Goal: Task Accomplishment & Management: Complete application form

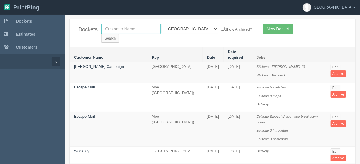
click at [132, 28] on input "text" at bounding box center [130, 29] width 59 height 10
click at [108, 28] on input "grat west" at bounding box center [130, 29] width 59 height 10
type input "great west"
click at [189, 29] on select "All Users Ali Ali Test 1 Aly Amy Ankit Arif Brandon Dan France Greg Jim Mark Ma…" at bounding box center [190, 29] width 57 height 10
select select
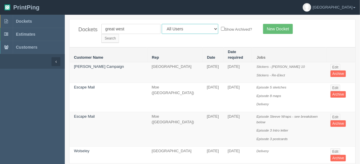
click at [162, 24] on select "All Users Ali Ali Test 1 Aly Amy Ankit Arif Brandon Dan France Greg Jim Mark Ma…" at bounding box center [190, 29] width 57 height 10
click at [119, 34] on input "Search" at bounding box center [110, 38] width 18 height 9
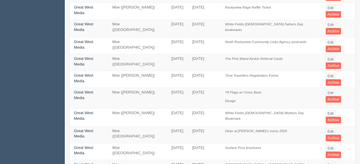
scroll to position [118, 0]
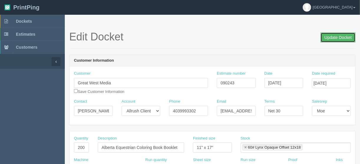
click at [335, 37] on input "Update Docket" at bounding box center [338, 37] width 35 height 10
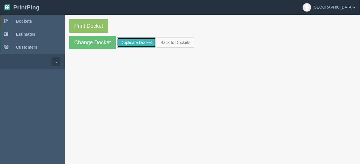
click at [140, 40] on link "Duplicate Docket" at bounding box center [136, 42] width 39 height 10
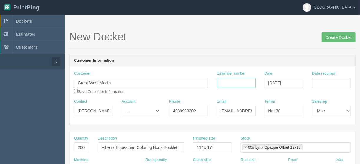
click at [240, 83] on input "Estimate number" at bounding box center [236, 83] width 39 height 10
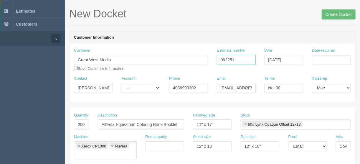
scroll to position [71, 0]
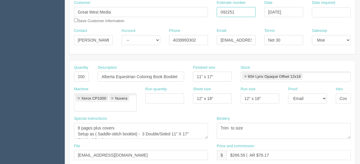
type input "092251"
click at [80, 123] on textarea "8 pages plus covers Setup as ( Saddle-stitch booklet) - 3 Double/Sided 11" X 17…" at bounding box center [141, 131] width 134 height 16
drag, startPoint x: 96, startPoint y: 119, endPoint x: 187, endPoint y: 132, distance: 92.4
click at [187, 132] on div "Special instructions 8 pages plus covers Setup as ( Saddle-stitch booklet) - 3 …" at bounding box center [141, 129] width 143 height 27
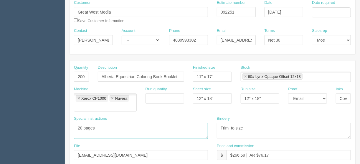
scroll to position [0, 0]
type textarea "20 pages each"
drag, startPoint x: 137, startPoint y: 75, endPoint x: 186, endPoint y: 74, distance: 49.3
click at [186, 76] on div "Description Alberta Equestrian Coloring Book Booklet" at bounding box center [141, 76] width 95 height 22
drag, startPoint x: 162, startPoint y: 80, endPoint x: 165, endPoint y: 77, distance: 3.8
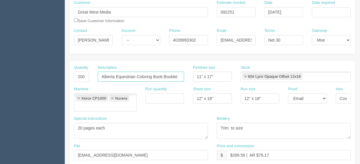
click at [162, 80] on input "Alberta Equestrian Coloring Book Booklet" at bounding box center [141, 77] width 86 height 10
click at [163, 75] on input "Alberta Equestrian Coloring Book Booklet" at bounding box center [141, 77] width 86 height 10
drag, startPoint x: 163, startPoint y: 75, endPoint x: 136, endPoint y: 74, distance: 26.8
click at [136, 74] on input "Alberta Equestrian Coloring Book Booklet" at bounding box center [141, 77] width 86 height 10
click at [157, 76] on input "Alberta Equestrian booklet" at bounding box center [141, 77] width 86 height 10
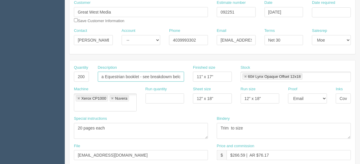
scroll to position [0, 14]
type input "Alberta Equestrian booklet - see breakdowm below"
drag, startPoint x: 76, startPoint y: 76, endPoint x: 94, endPoint y: 76, distance: 18.3
click at [93, 76] on div "Quantity 200" at bounding box center [82, 76] width 24 height 22
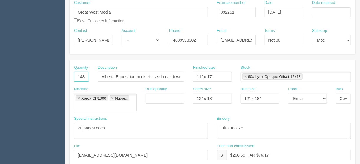
type input "148"
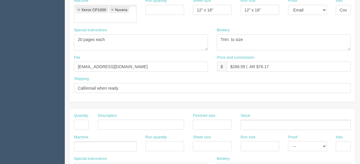
scroll to position [165, 0]
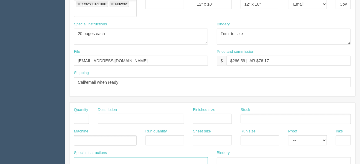
click at [80, 157] on textarea at bounding box center [141, 165] width 134 height 16
paste textarea "File - Coach Developers - 50 Booklets File - Coach Auditors - 62 Booklets File …"
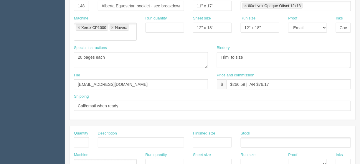
scroll to position [212, 0]
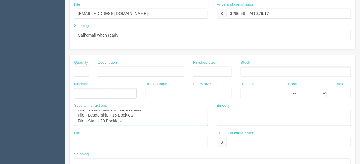
drag, startPoint x: 88, startPoint y: 110, endPoint x: 63, endPoint y: 111, distance: 25.1
click at [63, 111] on section "Dockets Estimates Customers" at bounding box center [180, 66] width 360 height 529
drag, startPoint x: 88, startPoint y: 104, endPoint x: 60, endPoint y: 104, distance: 27.1
click at [60, 104] on section "Dockets Estimates Customers" at bounding box center [180, 66] width 360 height 529
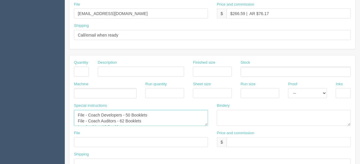
drag, startPoint x: 88, startPoint y: 109, endPoint x: 55, endPoint y: 107, distance: 33.4
click at [55, 107] on section "Dockets Estimates Customers" at bounding box center [180, 66] width 360 height 529
click at [88, 111] on textarea "File - Coach Developers - 50 Booklets File - Coach Auditors - 62 Booklets Leade…" at bounding box center [141, 118] width 134 height 16
click at [88, 110] on textarea "File - Coach Developers - 50 Booklets File - Coach Auditors - 62 Booklets Leade…" at bounding box center [141, 118] width 134 height 16
drag, startPoint x: 88, startPoint y: 111, endPoint x: 78, endPoint y: 110, distance: 9.1
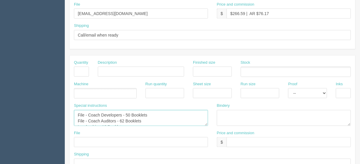
click at [78, 110] on textarea "File - Coach Developers - 50 Booklets File - Coach Auditors - 62 Booklets Leade…" at bounding box center [141, 118] width 134 height 16
drag, startPoint x: 88, startPoint y: 105, endPoint x: 80, endPoint y: 105, distance: 8.3
click at [80, 110] on textarea "File - Coach Developers - 50 Booklets Coach Auditors - 62 Booklets Leadership -…" at bounding box center [141, 118] width 134 height 16
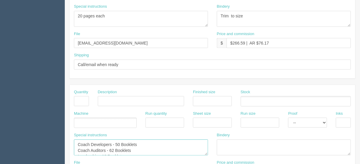
scroll to position [142, 0]
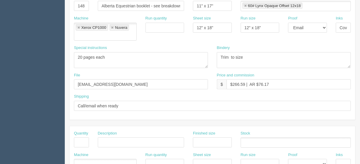
type textarea "Coach Developers - 50 Booklets Coach Auditors - 62 Booklets Leadership - 16 Boo…"
click at [220, 52] on textarea "Trim to size" at bounding box center [284, 60] width 134 height 16
type textarea "COLLATE AND TRIM ONLY"
click at [111, 52] on textarea "8 pages plus covers Setup as ( Saddle-stitch booklet) - 3 Double/Sided 11" X 17…" at bounding box center [141, 60] width 134 height 16
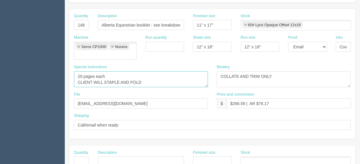
scroll to position [94, 0]
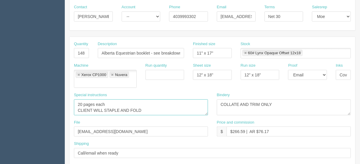
type textarea "20 pages each CLIENT WILL STAPLE AND FOLD"
click at [150, 52] on input "Alberta Equestrian booklet - see breakdowm below" at bounding box center [141, 53] width 86 height 10
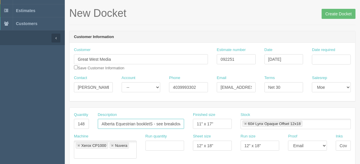
type input "Alberta Equestrian bookletS - see breakdowm below"
click at [322, 60] on input "Date required" at bounding box center [331, 60] width 39 height 10
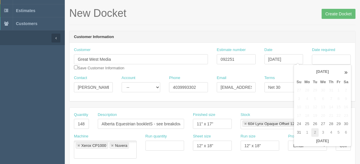
click at [315, 131] on td "2" at bounding box center [315, 132] width 7 height 9
type input "September 2, 2025"
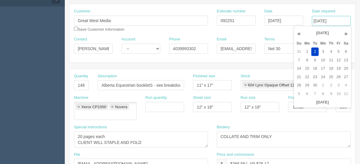
scroll to position [71, 0]
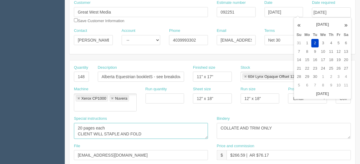
click at [196, 123] on textarea "8 pages plus covers Setup as ( Saddle-stitch booklet) - 3 Double/Sided 11" X 17…" at bounding box center [141, 131] width 134 height 16
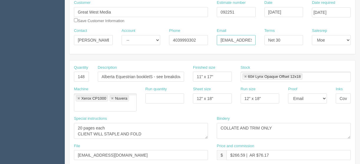
click at [249, 40] on input "blovstad@airdrie.greatwest.ca" at bounding box center [236, 40] width 39 height 10
type input "blovstad@greatwest.ca"
drag, startPoint x: 199, startPoint y: 39, endPoint x: 147, endPoint y: 40, distance: 51.9
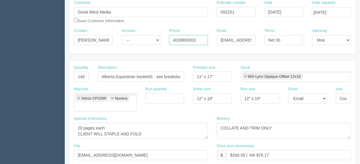
click at [147, 40] on div "Contact Brent Lovstad Account -- Existing Client Allrush Client Rep Client Phon…" at bounding box center [213, 39] width 286 height 22
click at [196, 42] on input "4039993302" at bounding box center [188, 40] width 39 height 10
drag, startPoint x: 195, startPoint y: 40, endPoint x: 181, endPoint y: 38, distance: 14.2
click at [181, 38] on input "4039993302" at bounding box center [188, 40] width 39 height 10
click at [179, 37] on input "403948-5529" at bounding box center [188, 40] width 39 height 10
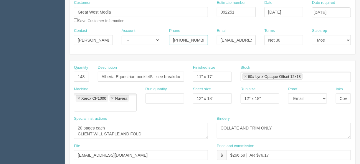
type input "403-948-5529"
click at [76, 20] on input "checkbox" at bounding box center [76, 20] width 4 height 4
checkbox input "true"
drag, startPoint x: 338, startPoint y: 97, endPoint x: 361, endPoint y: 94, distance: 23.5
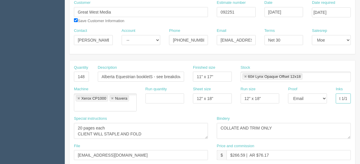
type input "4/4"
click at [326, 97] on select "-- Email Hard Copy" at bounding box center [307, 99] width 39 height 10
select select "Hard Copy"
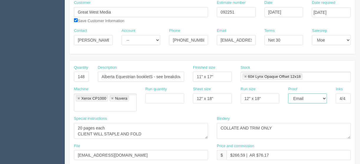
click at [288, 94] on select "-- Email Hard Copy" at bounding box center [307, 99] width 39 height 10
click at [244, 76] on link at bounding box center [246, 77] width 4 height 4
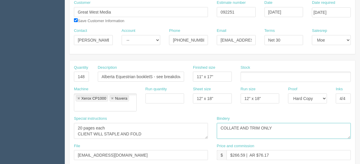
click at [290, 123] on textarea "Trim to size" at bounding box center [284, 131] width 134 height 16
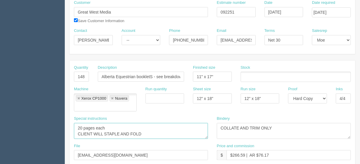
click at [78, 124] on textarea "8 pages plus covers Setup as ( Saddle-stitch booklet) - 3 Double/Sided 11" X 17…" at bounding box center [141, 131] width 134 height 16
type textarea "20 pages each PRINT COLLATED, CLIENT WILL STAPLE AND FOLD"
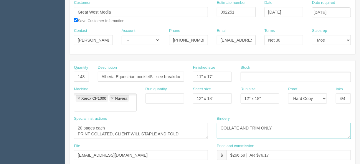
drag, startPoint x: 250, startPoint y: 119, endPoint x: 215, endPoint y: 121, distance: 35.5
click at [215, 121] on div "Bindery Trim to size" at bounding box center [284, 129] width 143 height 27
type textarea "TRIM ONLY"
click at [255, 78] on ul at bounding box center [296, 77] width 110 height 10
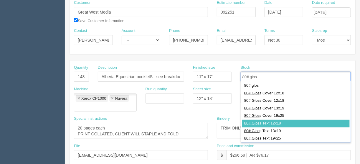
type input "80# glos"
type input "80# Gloss Text 12x18"
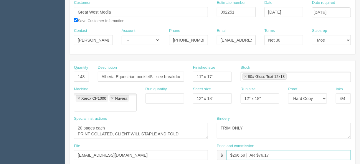
drag, startPoint x: 245, startPoint y: 145, endPoint x: 233, endPoint y: 145, distance: 11.5
click at [233, 150] on input "$266.59 | AR $76.17" at bounding box center [289, 155] width 124 height 10
click at [248, 150] on input "$461.13 | AR $76.17" at bounding box center [289, 155] width 124 height 10
drag, startPoint x: 268, startPoint y: 144, endPoint x: 258, endPoint y: 145, distance: 9.5
click at [258, 150] on input "$461.13 | AR $76.17" at bounding box center [289, 155] width 124 height 10
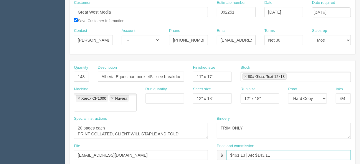
type input "$461.13 | AR $143.11"
click at [151, 75] on input "Alberta Equestrian bookletS - see breakdowm below" at bounding box center [141, 77] width 86 height 10
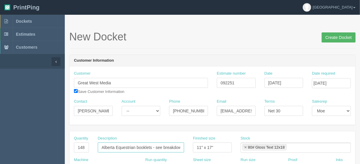
type input "Alberta Equestrian booklets - see breakdowm below"
click at [341, 37] on input "Create Docket" at bounding box center [339, 37] width 34 height 10
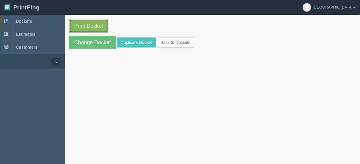
click at [90, 25] on link "Print Docket" at bounding box center [88, 26] width 39 height 14
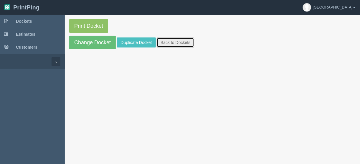
drag, startPoint x: 168, startPoint y: 41, endPoint x: 171, endPoint y: 44, distance: 3.6
click at [168, 41] on link "Back to Dockets" at bounding box center [175, 42] width 37 height 10
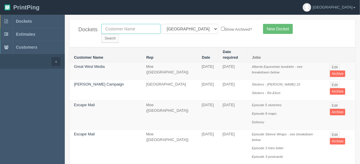
click at [132, 30] on input "text" at bounding box center [130, 29] width 59 height 10
type input "flores"
click at [188, 29] on select "All Users [PERSON_NAME] Test 1 [PERSON_NAME] [PERSON_NAME] [PERSON_NAME] France…" at bounding box center [190, 29] width 57 height 10
select select
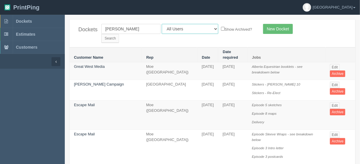
click at [162, 24] on select "All Users [PERSON_NAME] Test 1 [PERSON_NAME] [PERSON_NAME] [PERSON_NAME] France…" at bounding box center [190, 29] width 57 height 10
click at [119, 34] on input "Search" at bounding box center [110, 38] width 18 height 9
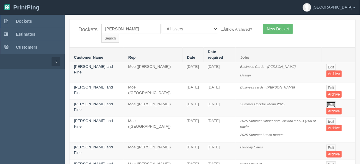
click at [329, 101] on link "Edit" at bounding box center [332, 104] width 10 height 6
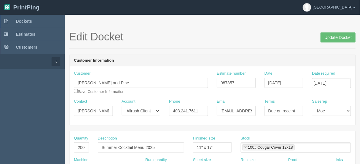
scroll to position [24, 0]
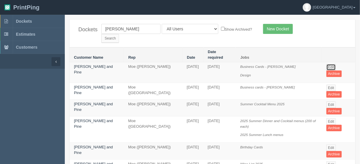
click at [330, 64] on link "Edit" at bounding box center [332, 67] width 10 height 6
click at [332, 101] on link "Edit" at bounding box center [332, 104] width 10 height 6
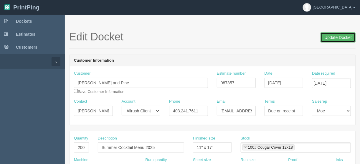
click at [339, 36] on input "Update Docket" at bounding box center [338, 37] width 35 height 10
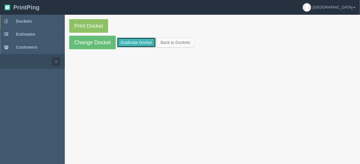
click at [129, 41] on link "Duplicate Docket" at bounding box center [136, 42] width 39 height 10
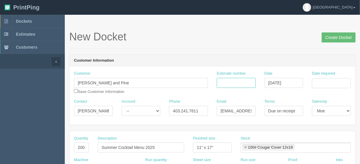
click at [242, 82] on input "Estimate number" at bounding box center [236, 83] width 39 height 10
type input "092218"
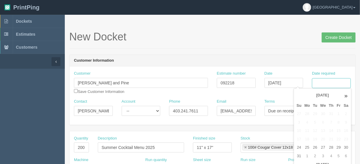
drag, startPoint x: 321, startPoint y: 83, endPoint x: 316, endPoint y: 82, distance: 5.0
click at [321, 81] on input "Date required" at bounding box center [331, 83] width 39 height 10
click at [322, 155] on td "3" at bounding box center [323, 156] width 9 height 9
type input "[DATE]"
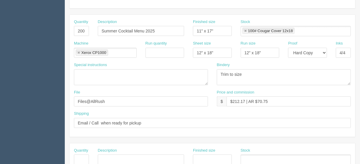
scroll to position [118, 0]
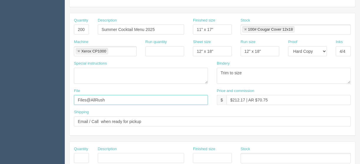
drag, startPoint x: 113, startPoint y: 99, endPoint x: 58, endPoint y: 100, distance: 55.5
click at [58, 100] on section "Dockets Estimates Customers" at bounding box center [180, 157] width 360 height 521
type input "[EMAIL_ADDRESS][DOMAIN_NAME]"
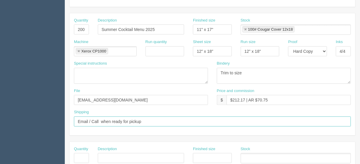
drag, startPoint x: 153, startPoint y: 119, endPoint x: 60, endPoint y: 126, distance: 93.7
click at [60, 126] on section "Dockets Estimates Customers" at bounding box center [180, 157] width 360 height 521
type input "Call/email when ready"
drag, startPoint x: 73, startPoint y: 29, endPoint x: 90, endPoint y: 28, distance: 16.9
click at [90, 28] on div "Quantity 200" at bounding box center [82, 29] width 24 height 22
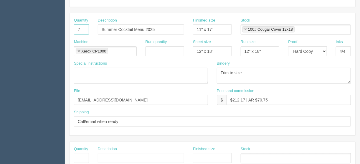
type input "7"
drag, startPoint x: 161, startPoint y: 29, endPoint x: 96, endPoint y: 17, distance: 65.9
click at [81, 29] on div "Quantity 7 Description Summer Cocktail Menu 2025 Finished size 11" x 17" Stock …" at bounding box center [213, 29] width 286 height 22
type input "Brunch bathroom poster"
click at [347, 48] on input "4/4" at bounding box center [343, 51] width 15 height 10
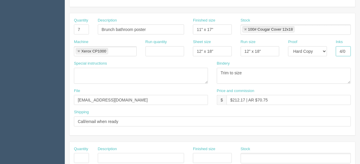
type input "4/0"
click at [246, 28] on link at bounding box center [246, 30] width 4 height 4
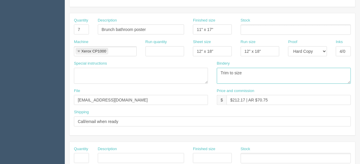
click at [259, 72] on textarea "Trim to size" at bounding box center [284, 76] width 134 height 16
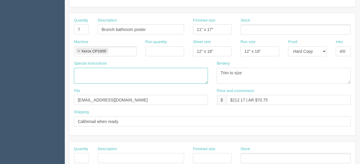
click at [144, 76] on textarea at bounding box center [141, 76] width 134 height 16
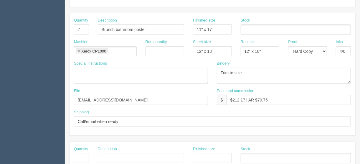
click at [251, 26] on ul at bounding box center [296, 29] width 110 height 10
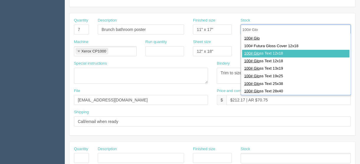
type input "100# Glo"
type input "100# Gloss Text 12x18"
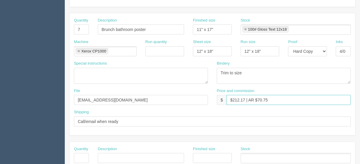
drag, startPoint x: 245, startPoint y: 98, endPoint x: 232, endPoint y: 99, distance: 12.7
click at [232, 99] on input "$212.17 | AR $70.75" at bounding box center [289, 100] width 124 height 10
drag, startPoint x: 269, startPoint y: 100, endPoint x: 255, endPoint y: 98, distance: 13.5
click at [255, 98] on input "$67.25 | AR $70.75" at bounding box center [289, 100] width 124 height 10
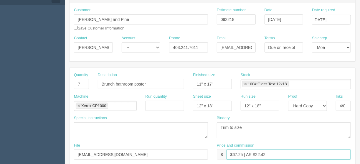
scroll to position [38, 0]
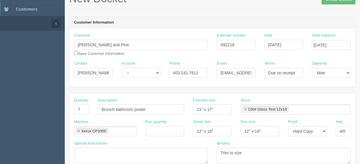
type input "$67.25 | AR $22.42"
drag, startPoint x: 76, startPoint y: 72, endPoint x: 118, endPoint y: 73, distance: 41.6
click at [118, 73] on div "Contact Arjan Streutker Account -- Existing Client Allrush Client Rep Client Ph…" at bounding box center [213, 72] width 286 height 22
paste input "Liliia Kishko <Liliia@floresandpine.com>"
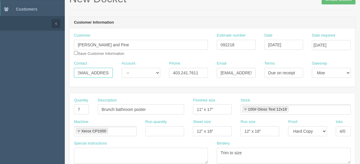
drag, startPoint x: 97, startPoint y: 73, endPoint x: 122, endPoint y: 74, distance: 25.1
click at [126, 73] on div "Contact Liliia Kishko <Liliia@floresandpine.com Account -- Existing Client Allr…" at bounding box center [213, 72] width 286 height 22
type input "Liliia Kishko <"
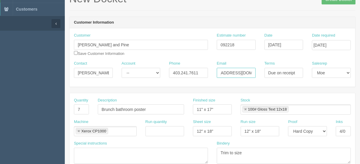
drag, startPoint x: 220, startPoint y: 71, endPoint x: 265, endPoint y: 72, distance: 45.1
click at [265, 72] on div "Contact Liliia Kishko < Account -- Existing Client Allrush Client Rep Client Ph…" at bounding box center [213, 72] width 286 height 22
paste input "Liliia"
type input "[EMAIL_ADDRESS][DOMAIN_NAME]"
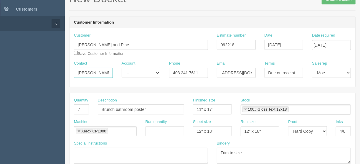
drag, startPoint x: 108, startPoint y: 71, endPoint x: 105, endPoint y: 72, distance: 3.1
click at [108, 71] on input "Liliia Kishko <" at bounding box center [93, 73] width 39 height 10
type input "Liliia Kishko"
drag, startPoint x: 204, startPoint y: 72, endPoint x: 149, endPoint y: 75, distance: 55.2
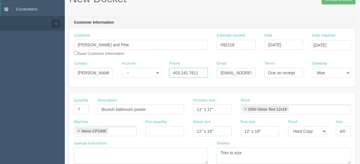
click at [149, 75] on div "Contact Liliia Kishko Account -- Existing Client Allrush Client Rep Client Phon…" at bounding box center [213, 72] width 286 height 22
paste input "397.7492"
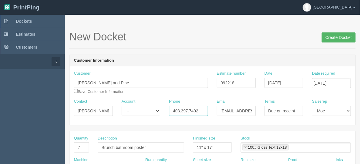
type input "403.397.7492"
click at [337, 37] on input "Create Docket" at bounding box center [339, 37] width 34 height 10
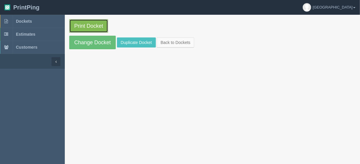
click at [88, 24] on link "Print Docket" at bounding box center [88, 26] width 39 height 14
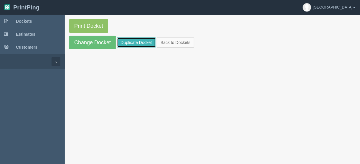
click at [137, 42] on link "Duplicate Docket" at bounding box center [136, 42] width 39 height 10
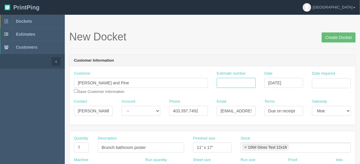
click at [232, 84] on input "Estimate number" at bounding box center [236, 83] width 39 height 10
type input "092217"
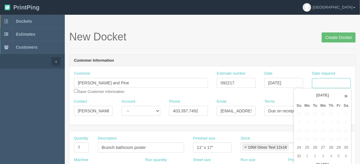
click at [322, 84] on input "Date required" at bounding box center [331, 83] width 39 height 10
click at [321, 155] on td "3" at bounding box center [323, 156] width 9 height 9
type input "[DATE]"
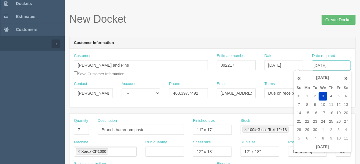
scroll to position [47, 0]
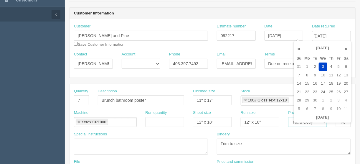
click at [292, 123] on select "-- Email Hard Copy" at bounding box center [307, 122] width 39 height 10
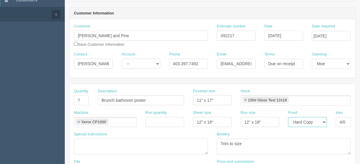
select select "Email"
click at [288, 117] on select "-- Email Hard Copy" at bounding box center [307, 122] width 39 height 10
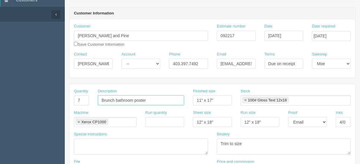
drag, startPoint x: 147, startPoint y: 102, endPoint x: 70, endPoint y: 101, distance: 77.6
click at [72, 99] on div "Quantity 7 Description Brunch bathroom poster Finished size 11" x 17" Stock 100…" at bounding box center [213, 99] width 286 height 22
paste input "Anniversary Cards"
type input "Anniversary Cards"
drag, startPoint x: 82, startPoint y: 100, endPoint x: 55, endPoint y: 100, distance: 26.3
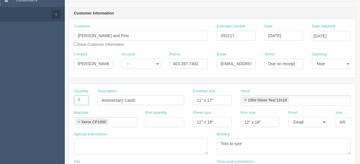
type input "500"
click at [127, 98] on input "Anniversary Cards" at bounding box center [141, 100] width 86 height 10
type input "Anniversary cards"
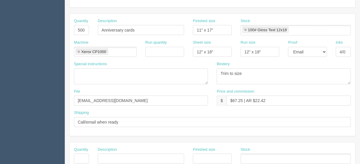
scroll to position [118, 0]
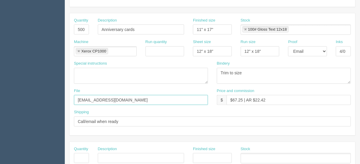
drag, startPoint x: 113, startPoint y: 96, endPoint x: 71, endPoint y: 101, distance: 42.4
click at [71, 101] on div "File files@allrush.ca" at bounding box center [141, 99] width 143 height 22
drag, startPoint x: 118, startPoint y: 97, endPoint x: 122, endPoint y: 103, distance: 7.1
click at [118, 97] on input "Client files > Novembner 2023" at bounding box center [141, 100] width 134 height 10
type input "Client files > [DATE]"
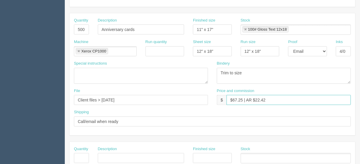
drag, startPoint x: 242, startPoint y: 97, endPoint x: 239, endPoint y: 98, distance: 3.0
click at [233, 97] on input "$67.25 | AR $22.42" at bounding box center [289, 100] width 124 height 10
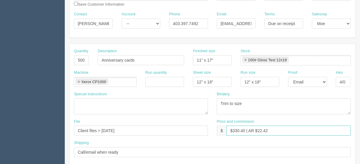
scroll to position [85, 0]
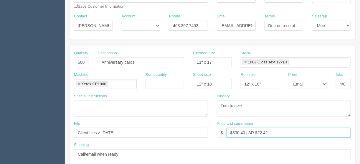
type input "$330.40 | AR $22.42"
click at [246, 104] on textarea "Trim to size" at bounding box center [284, 109] width 134 height 16
type textarea "Trim to size and score"
drag, startPoint x: 221, startPoint y: 60, endPoint x: 193, endPoint y: 64, distance: 28.1
click at [180, 60] on div "Quantity 500 Description Anniversary cards Finished size 11" x 17" Stock 100# G…" at bounding box center [213, 61] width 286 height 22
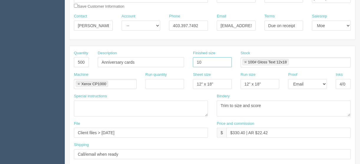
type input "10""
click at [245, 60] on link at bounding box center [246, 62] width 4 height 4
type input "10""
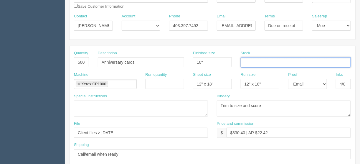
click at [189, 91] on div "Sheet size 12" x 18"" at bounding box center [213, 83] width 48 height 22
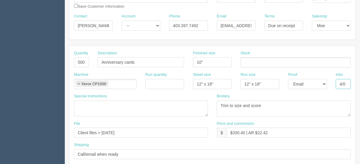
click at [347, 83] on input "4/0" at bounding box center [343, 84] width 15 height 10
type input "4/4"
click at [246, 62] on input "text" at bounding box center [244, 62] width 6 height 9
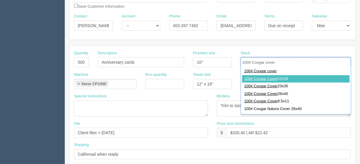
type input "100# Cougar cover"
type input "100# Cougar Cover 12x18"
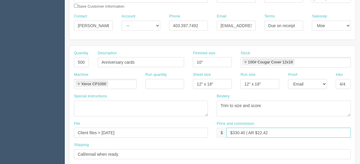
click at [277, 131] on input "$330.40 | AR $22.42" at bounding box center [289, 133] width 124 height 10
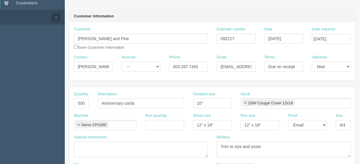
scroll to position [14, 0]
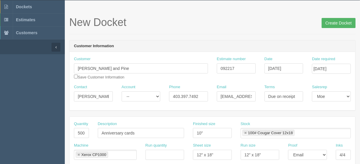
type input "$330.40 | AR $110.13"
click at [343, 22] on input "Create Docket" at bounding box center [339, 23] width 34 height 10
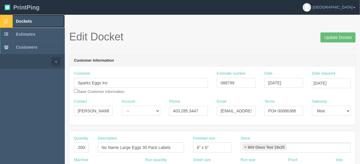
click at [21, 21] on span "Dockets" at bounding box center [24, 21] width 16 height 5
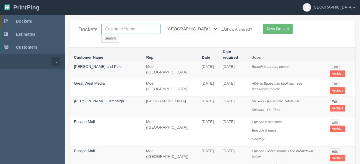
click at [120, 27] on input "text" at bounding box center [130, 29] width 59 height 10
type input "flores"
click at [188, 29] on select "All Users Ali Ali Test 1 Aly Amy Ankit Arif Brandon Dan France Greg Jim Mark Ma…" at bounding box center [190, 29] width 57 height 10
select select
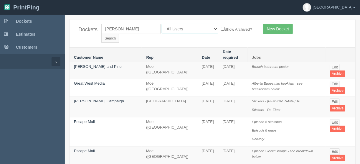
click at [162, 24] on select "All Users Ali Ali Test 1 Aly Amy Ankit Arif Brandon Dan France Greg Jim Mark Ma…" at bounding box center [190, 29] width 57 height 10
click at [119, 34] on input "Search" at bounding box center [110, 38] width 18 height 9
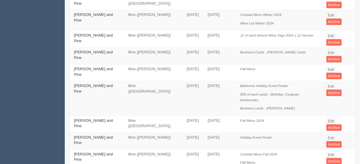
scroll to position [307, 0]
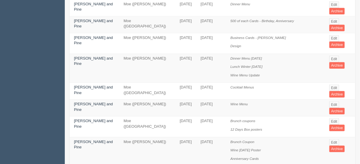
scroll to position [283, 0]
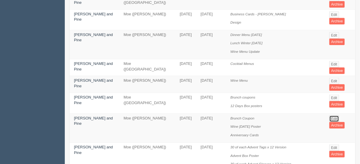
click at [333, 116] on link "Edit" at bounding box center [335, 119] width 10 height 6
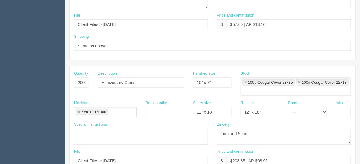
scroll to position [330, 0]
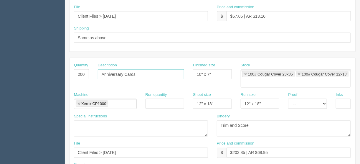
drag, startPoint x: 150, startPoint y: 75, endPoint x: 87, endPoint y: 74, distance: 63.1
click at [87, 74] on div "Quantity 200 Description Anniversary Cards Finished size 10" x 7" Stock 100# Co…" at bounding box center [213, 77] width 286 height 29
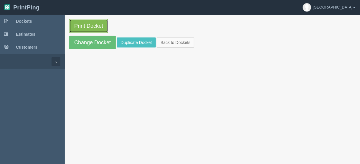
click at [82, 26] on link "Print Docket" at bounding box center [88, 26] width 39 height 14
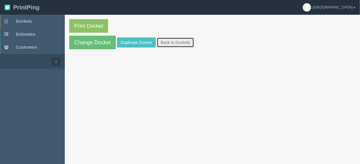
click at [173, 41] on link "Back to Dockets" at bounding box center [175, 42] width 37 height 10
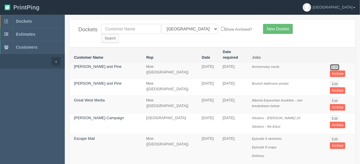
click at [335, 64] on link "Edit" at bounding box center [335, 67] width 10 height 6
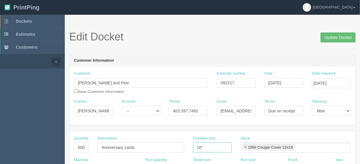
click at [209, 147] on input "10"" at bounding box center [212, 147] width 39 height 10
type input "10" x 7""
click at [331, 37] on input "Update Docket" at bounding box center [338, 37] width 35 height 10
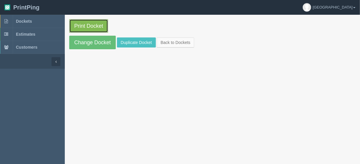
click at [89, 22] on link "Print Docket" at bounding box center [88, 26] width 39 height 14
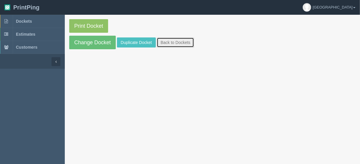
click at [168, 42] on link "Back to Dockets" at bounding box center [175, 42] width 37 height 10
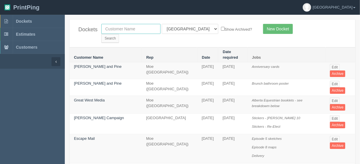
click at [130, 28] on input "text" at bounding box center [130, 29] width 59 height 10
type input "tile +"
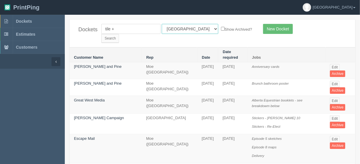
click at [188, 29] on select "All Users [PERSON_NAME] Test 1 [PERSON_NAME] [PERSON_NAME] [PERSON_NAME] France…" at bounding box center [190, 29] width 57 height 10
select select
click at [162, 24] on select "All Users [PERSON_NAME] Test 1 [PERSON_NAME] [PERSON_NAME] [PERSON_NAME] France…" at bounding box center [190, 29] width 57 height 10
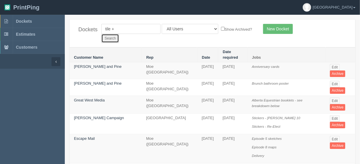
click at [119, 34] on input "Search" at bounding box center [110, 38] width 18 height 9
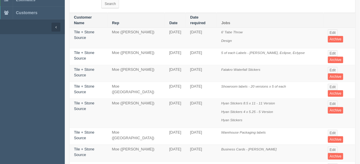
scroll to position [47, 0]
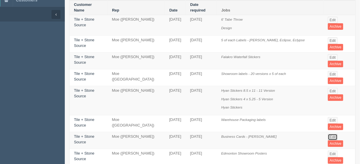
click at [332, 134] on link "Edit" at bounding box center [333, 137] width 10 height 6
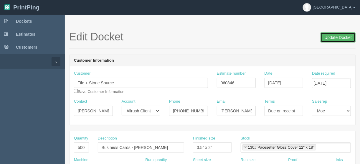
click at [334, 37] on input "Update Docket" at bounding box center [338, 37] width 35 height 10
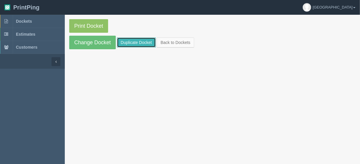
click at [136, 42] on link "Duplicate Docket" at bounding box center [136, 42] width 39 height 10
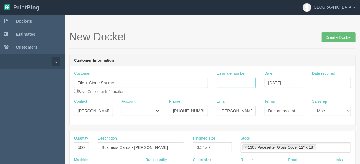
click at [229, 83] on input "Estimate number" at bounding box center [236, 83] width 39 height 10
type input "060846"
click at [341, 81] on input "Date required" at bounding box center [331, 83] width 39 height 10
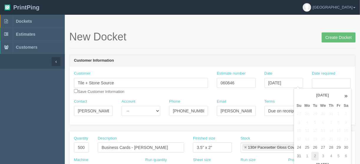
click at [317, 155] on td "2" at bounding box center [315, 156] width 7 height 9
type input "September 2, 2025"
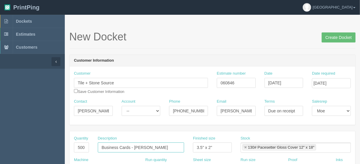
drag, startPoint x: 147, startPoint y: 145, endPoint x: 135, endPoint y: 146, distance: 11.8
click at [135, 146] on input "Business Cards - Lee Le" at bounding box center [141, 147] width 86 height 10
type input "Business Cards - Sonam Ghazniwal"
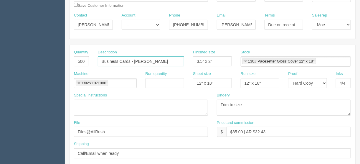
scroll to position [94, 0]
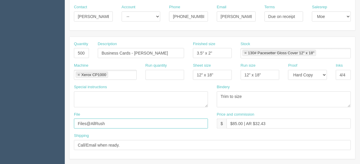
drag, startPoint x: 107, startPoint y: 120, endPoint x: 58, endPoint y: 121, distance: 48.4
type input "files@allrush.ca"
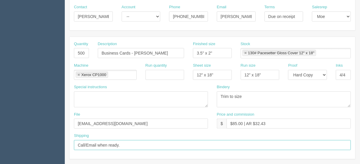
click at [135, 147] on input "Call/Email when ready." at bounding box center [212, 145] width 277 height 10
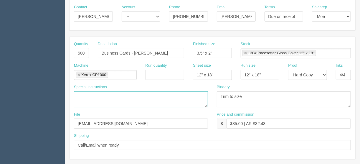
click at [179, 95] on textarea at bounding box center [141, 99] width 134 height 16
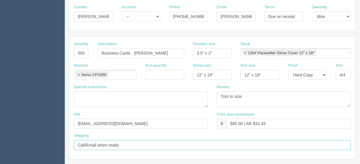
drag, startPoint x: 130, startPoint y: 144, endPoint x: 59, endPoint y: 148, distance: 71.5
type input "Call/email when ready"
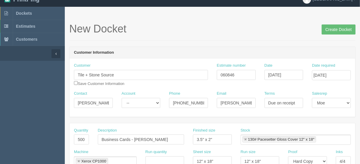
scroll to position [0, 0]
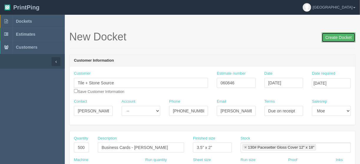
click at [337, 36] on input "Create Docket" at bounding box center [339, 37] width 34 height 10
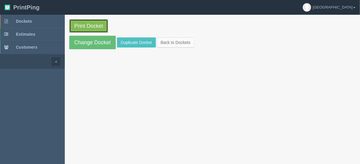
click at [82, 24] on link "Print Docket" at bounding box center [88, 26] width 39 height 14
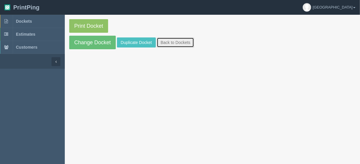
click at [172, 41] on link "Back to Dockets" at bounding box center [175, 42] width 37 height 10
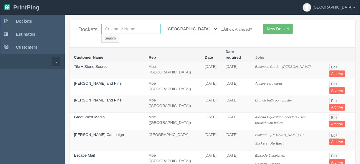
click at [129, 31] on input "text" at bounding box center [130, 29] width 59 height 10
type input "ldi"
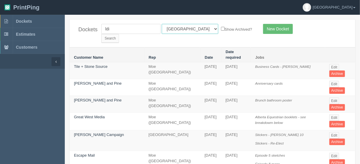
click at [189, 27] on select "All Users Ali Ali Test 1 Aly Amy Ankit Arif Brandon Dan France Greg Jim Mark Ma…" at bounding box center [190, 29] width 57 height 10
select select
click at [162, 24] on select "All Users Ali Ali Test 1 Aly Amy Ankit Arif Brandon Dan France Greg Jim Mark Ma…" at bounding box center [190, 29] width 57 height 10
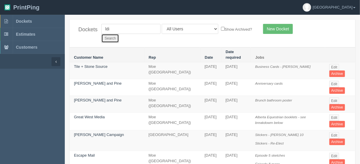
click at [119, 34] on input "Search" at bounding box center [110, 38] width 18 height 9
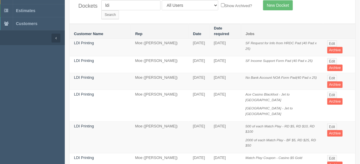
scroll to position [47, 0]
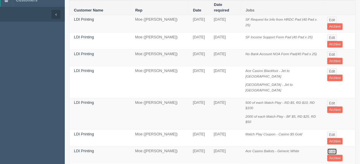
click at [331, 148] on link "Edit" at bounding box center [333, 151] width 10 height 6
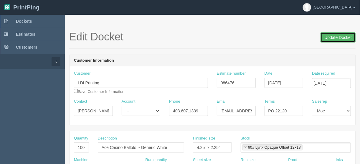
click at [335, 38] on input "Update Docket" at bounding box center [338, 37] width 35 height 10
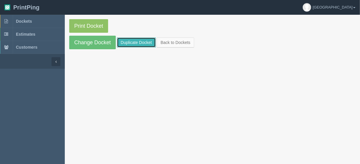
click at [134, 39] on link "Duplicate Docket" at bounding box center [136, 42] width 39 height 10
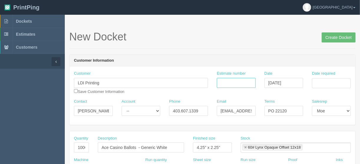
click at [228, 80] on input "Estimate number" at bounding box center [236, 83] width 39 height 10
type input "086476"
click at [327, 84] on input "Date required" at bounding box center [331, 83] width 39 height 10
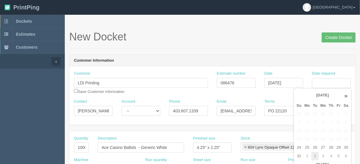
click at [314, 154] on td "2" at bounding box center [315, 156] width 7 height 9
type input "September 2, 2025"
click at [176, 55] on div "Customer Information Customer LDI Printing Save Customer Information Estimate n…" at bounding box center [212, 90] width 287 height 70
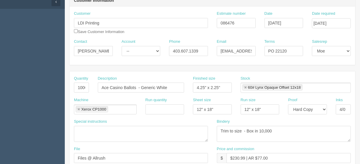
scroll to position [71, 0]
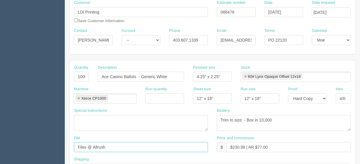
drag, startPoint x: 137, startPoint y: 147, endPoint x: 33, endPoint y: 147, distance: 104.4
type input "[EMAIL_ADDRESS][DOMAIN_NAME]"
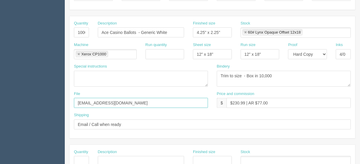
scroll to position [118, 0]
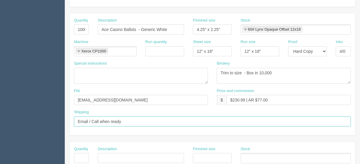
drag, startPoint x: 131, startPoint y: 122, endPoint x: 49, endPoint y: 117, distance: 81.9
click at [49, 117] on section "Dockets Estimates Customers" at bounding box center [180, 157] width 360 height 521
type input "Call/email when ready"
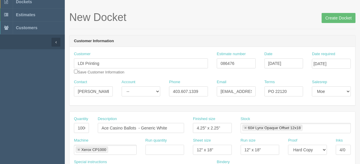
scroll to position [0, 0]
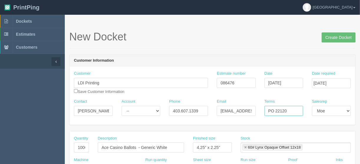
drag, startPoint x: 290, startPoint y: 109, endPoint x: 280, endPoint y: 110, distance: 10.2
click at [280, 110] on input "PO 22120" at bounding box center [284, 111] width 39 height 10
type input "PO 22226"
click at [336, 38] on input "Create Docket" at bounding box center [339, 37] width 34 height 10
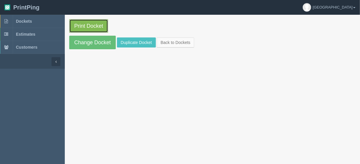
click at [79, 24] on link "Print Docket" at bounding box center [88, 26] width 39 height 14
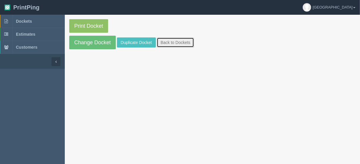
click at [173, 44] on link "Back to Dockets" at bounding box center [175, 42] width 37 height 10
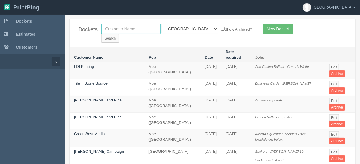
drag, startPoint x: 119, startPoint y: 27, endPoint x: 124, endPoint y: 29, distance: 4.3
click at [119, 27] on input "text" at bounding box center [130, 29] width 59 height 10
type input "[PERSON_NAME] g"
drag, startPoint x: 189, startPoint y: 26, endPoint x: 186, endPoint y: 28, distance: 3.2
click at [189, 26] on select "All Users Ali Ali Test 1 Aly Amy Ankit Arif Brandon Dan France Greg Jim Mark Ma…" at bounding box center [190, 29] width 57 height 10
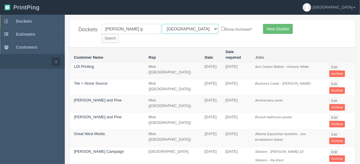
select select
click at [162, 24] on select "All Users Ali Ali Test 1 Aly Amy Ankit Arif Brandon Dan France Greg Jim Mark Ma…" at bounding box center [190, 29] width 57 height 10
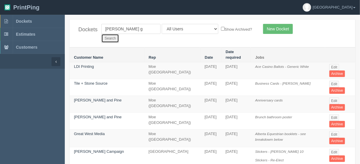
click at [119, 34] on input "Search" at bounding box center [110, 38] width 18 height 9
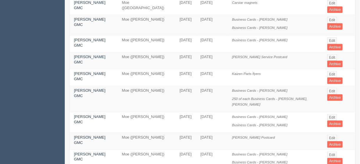
scroll to position [319, 0]
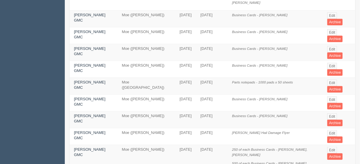
scroll to position [212, 0]
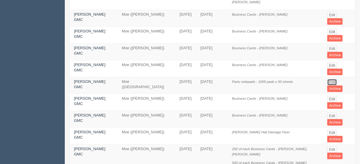
click at [332, 79] on link "Edit" at bounding box center [333, 82] width 10 height 6
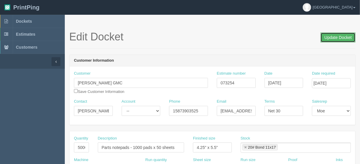
click at [336, 38] on input "Update Docket" at bounding box center [338, 37] width 35 height 10
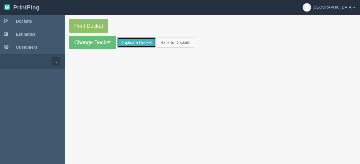
click at [135, 41] on link "Duplicate Docket" at bounding box center [136, 42] width 39 height 10
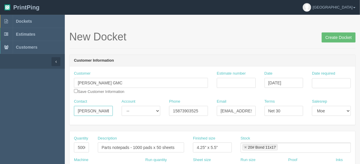
drag, startPoint x: 74, startPoint y: 109, endPoint x: 129, endPoint y: 111, distance: 54.6
click at [129, 111] on div "Contact Mike Baumann Account -- Existing Client Allrush Client Rep Client Phone…" at bounding box center [213, 110] width 286 height 22
type input "m"
type input "Mark Aebig"
drag, startPoint x: 202, startPoint y: 109, endPoint x: 148, endPoint y: 109, distance: 54.0
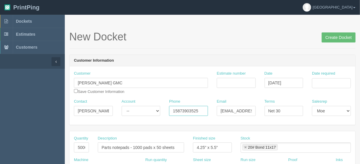
click at [149, 109] on div "Contact Mark Aebig Account -- Existing Client Allrush Client Rep Client Phone 1…" at bounding box center [213, 110] width 286 height 22
paste input "403-862-2263"
type input "403-862-2263"
drag, startPoint x: 221, startPoint y: 110, endPoint x: 268, endPoint y: 109, distance: 46.6
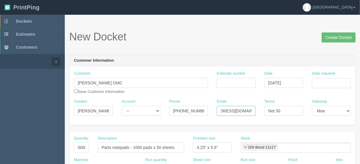
click at [268, 109] on div "Contact Mark Aebig Account -- Existing Client Allrush Client Rep Client Phone 4…" at bounding box center [213, 110] width 286 height 22
paste input "aebig"
type input "maebig@kaizenauto.com"
click at [317, 83] on input "Date required" at bounding box center [331, 83] width 39 height 10
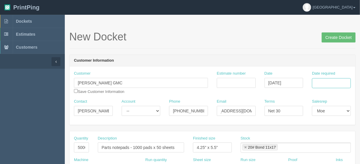
scroll to position [0, 0]
click at [331, 154] on td "4" at bounding box center [332, 156] width 8 height 9
type input "September 4, 2025"
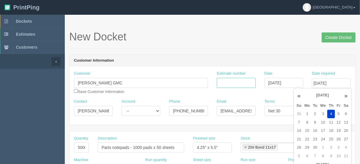
click at [227, 81] on input "Estimate number" at bounding box center [236, 83] width 39 height 10
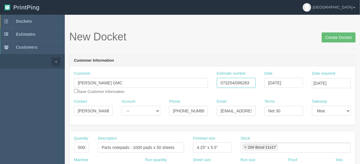
type input "073254/086283"
click at [79, 146] on input "50000" at bounding box center [81, 147] width 15 height 10
type input "100000"
click at [135, 147] on input "Parts notepads - 1000 pads x 50 sheets" at bounding box center [141, 147] width 86 height 10
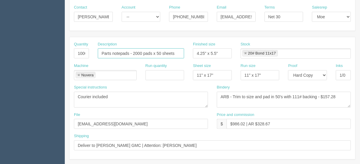
scroll to position [94, 0]
type input "Parts notepads - 2000 pads x 50 sheets"
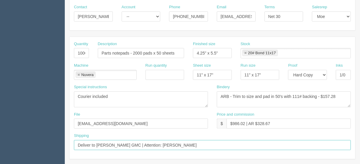
drag, startPoint x: 164, startPoint y: 144, endPoint x: 120, endPoint y: 142, distance: 43.7
click at [120, 142] on input "Deliver to Shaw GMC | Attention: Eric Discher" at bounding box center [212, 145] width 277 height 10
paste input "n: Eric Discher – Parts Department"
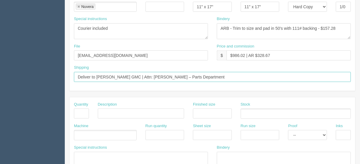
scroll to position [165, 0]
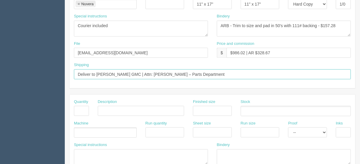
type input "Deliver to Shaw GMC | Attn: Eric Discher – Parts Department"
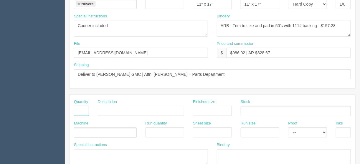
click at [80, 109] on input "text" at bounding box center [81, 111] width 15 height 10
type input "5000"
type input "#10 window envelopes"
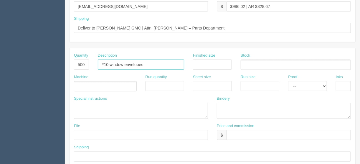
scroll to position [212, 0]
click at [324, 81] on select "-- Email Hard Copy" at bounding box center [307, 85] width 39 height 10
select select "Email"
click at [288, 80] on select "-- Email Hard Copy" at bounding box center [307, 85] width 39 height 10
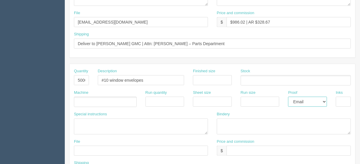
scroll to position [142, 0]
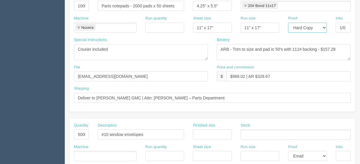
click at [326, 27] on select "-- Email Hard Copy" at bounding box center [307, 28] width 39 height 10
select select "Email"
click at [288, 23] on select "-- Email Hard Copy" at bounding box center [307, 28] width 39 height 10
drag, startPoint x: 109, startPoint y: 75, endPoint x: 56, endPoint y: 80, distance: 53.0
click at [56, 80] on section "Dockets Estimates Customers" at bounding box center [180, 133] width 360 height 521
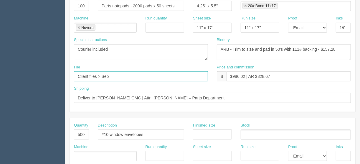
type input "Client files > September 2024"
click at [85, 154] on ul at bounding box center [105, 156] width 63 height 10
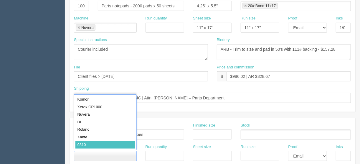
type input "9810"
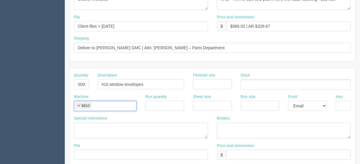
scroll to position [212, 0]
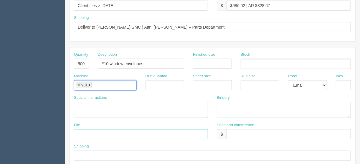
click at [80, 131] on input "text" at bounding box center [141, 134] width 134 height 10
type input "Client Files > April 2024"
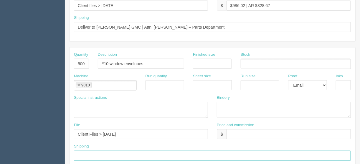
click at [83, 154] on input "text" at bounding box center [212, 156] width 277 height 10
type input "Same as above"
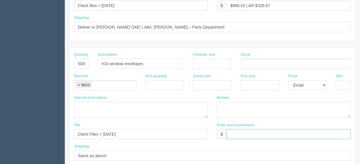
click at [233, 133] on input "text" at bounding box center [289, 134] width 124 height 10
type input "$603.40 | AR $"
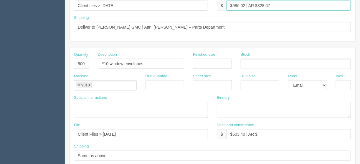
click at [245, 5] on input "$986.02 | AR $328.67" at bounding box center [289, 6] width 124 height 10
type input "$1914.99 | AR $328.67"
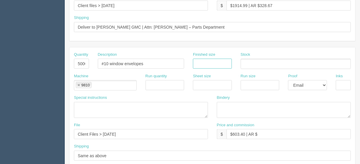
click at [206, 63] on input "text" at bounding box center [212, 64] width 39 height 10
type input "9.5" x 4.125""
drag, startPoint x: 222, startPoint y: 60, endPoint x: 161, endPoint y: 62, distance: 60.8
click at [163, 62] on div "Quantity 5000 Description #10 window envelopes Finished size 9.5" x 4.125" Stock" at bounding box center [213, 63] width 286 height 22
click at [213, 81] on input "text" at bounding box center [212, 85] width 39 height 10
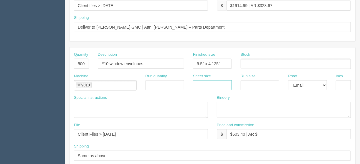
paste input "9.5" x 4.125""
type input "9.5" x 4.125""
click at [254, 78] on div "Run size" at bounding box center [260, 81] width 39 height 17
click at [250, 84] on input "text" at bounding box center [260, 85] width 39 height 10
paste input "9.5" x 4.125""
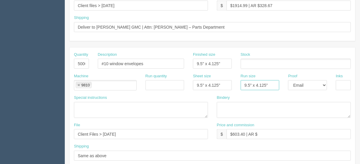
type input "9.5" x 4.125""
click at [343, 81] on input "text" at bounding box center [343, 85] width 15 height 10
type input "1/0 - Black"
click at [244, 61] on input "text" at bounding box center [244, 64] width 6 height 9
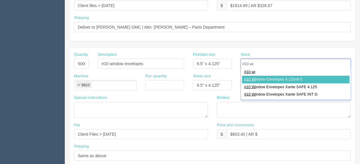
type input "#10 wi"
type input "#10 Window Envelopes 4.125x9.5"
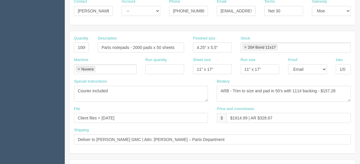
scroll to position [85, 0]
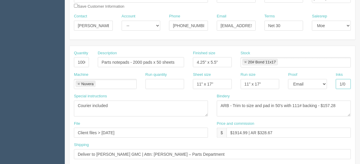
click at [347, 82] on input "1/0" at bounding box center [343, 84] width 15 height 10
type input "1/0 - black"
click at [334, 104] on textarea "ARB - Trim to size and pad in 50's with 111# backing - $157.28" at bounding box center [284, 109] width 134 height 16
click at [335, 104] on textarea "ARB - Trim to size and pad in 50's with 111# backing - $157.28" at bounding box center [284, 109] width 134 height 16
drag, startPoint x: 337, startPoint y: 104, endPoint x: 324, endPoint y: 104, distance: 13.6
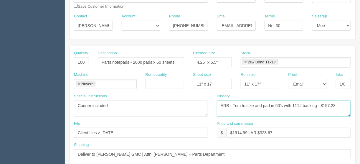
click at [324, 104] on textarea "ARB - Trim to size and pad in 50's with 111# backing - $157.28" at bounding box center [284, 109] width 134 height 16
type textarea "ARB - Trim to size and pad in 50's with 111# backing - $314.00"
click at [284, 131] on input "$1914.99 | AR $328.67" at bounding box center [289, 133] width 124 height 10
drag, startPoint x: 282, startPoint y: 135, endPoint x: 260, endPoint y: 132, distance: 21.8
click at [260, 132] on input "$1914.99 | AR $328.67" at bounding box center [289, 133] width 124 height 10
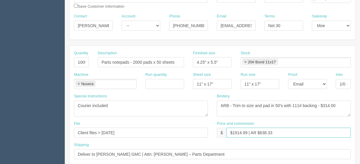
type input "$1914.99 | AR $638.33"
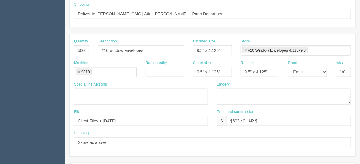
scroll to position [227, 0]
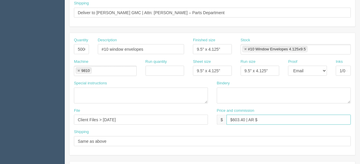
click at [268, 118] on input "$603.40 | AR $" at bounding box center [289, 120] width 124 height 10
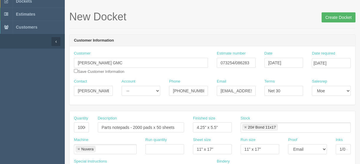
scroll to position [0, 0]
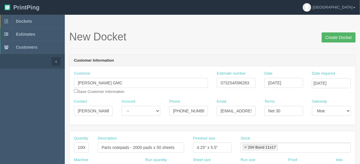
type input "$603.40 | AR $201.13"
click at [334, 37] on input "Create Docket" at bounding box center [339, 37] width 34 height 10
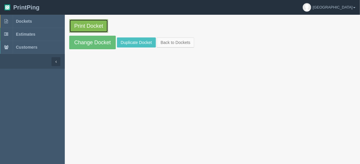
click at [84, 24] on link "Print Docket" at bounding box center [88, 26] width 39 height 14
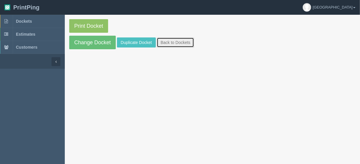
click at [171, 42] on link "Back to Dockets" at bounding box center [175, 42] width 37 height 10
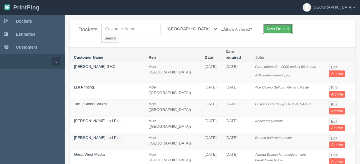
drag, startPoint x: 279, startPoint y: 27, endPoint x: 282, endPoint y: 26, distance: 3.2
click at [279, 27] on link "New Docket" at bounding box center [278, 29] width 30 height 10
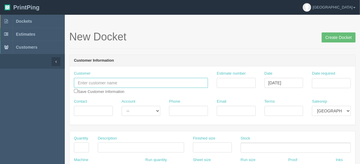
click at [81, 83] on input "text" at bounding box center [141, 83] width 134 height 10
paste input "Elevated HR Solutions Inc."
type input "Elevated HR Solutions Inc."
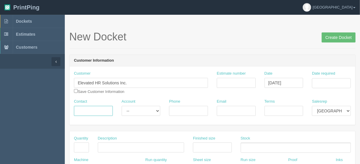
click at [85, 110] on input "Contact" at bounding box center [93, 111] width 39 height 10
paste input "Michelle Berg"
type input "Michelle Berg"
click at [185, 110] on input "Phone" at bounding box center [188, 111] width 39 height 10
paste input "4034633593"
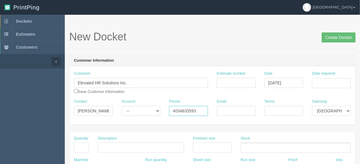
type input "4034633593"
click at [222, 110] on input "Email" at bounding box center [236, 111] width 39 height 10
paste input "michelleb@elevatedhr.com"
type input "michelleb@elevatedhr.com"
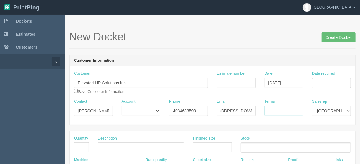
click at [277, 109] on input "Terms" at bounding box center [284, 111] width 39 height 10
type input "COD"
drag, startPoint x: 320, startPoint y: 80, endPoint x: 319, endPoint y: 84, distance: 4.8
click at [320, 80] on input "Date required" at bounding box center [331, 83] width 39 height 10
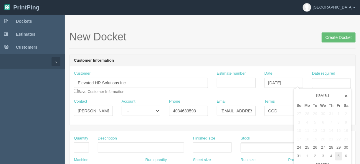
click at [339, 154] on td "5" at bounding box center [338, 156] width 7 height 9
drag, startPoint x: 325, startPoint y: 122, endPoint x: 294, endPoint y: 114, distance: 31.9
click at [324, 121] on td "10" at bounding box center [323, 122] width 9 height 9
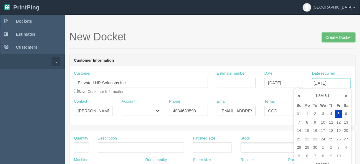
type input "September 10, 2025"
click at [78, 149] on input "text" at bounding box center [81, 147] width 15 height 10
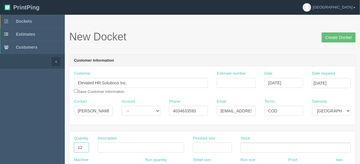
type input "12"
paste input "Maxfli Revolution Golf Ball"
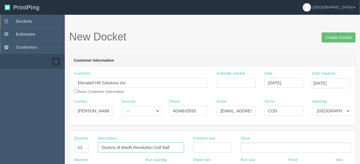
drag, startPoint x: 122, startPoint y: 145, endPoint x: 92, endPoint y: 151, distance: 30.3
click at [92, 151] on div "Quantity 12 Description Dozens of Maxfli Revolution Golf Ball Finished size Sto…" at bounding box center [213, 147] width 286 height 22
type input "Maxfli Revolution Golf Ball"
drag, startPoint x: 87, startPoint y: 145, endPoint x: 69, endPoint y: 146, distance: 18.3
click at [70, 146] on div "Quantity 12" at bounding box center [82, 147] width 24 height 22
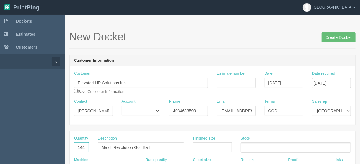
type input "144"
click at [128, 146] on input "Maxfli Revolution Golf Ball" at bounding box center [141, 147] width 86 height 10
click at [155, 147] on input "Maxfli Revolution Golf Ball" at bounding box center [141, 147] width 86 height 10
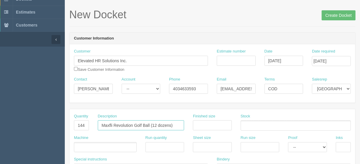
scroll to position [47, 0]
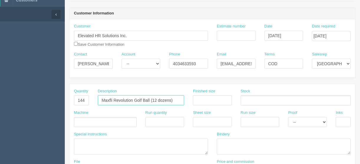
type input "Maxfli Revolution Golf Ball (12 dozens)"
click at [93, 120] on ul at bounding box center [105, 122] width 63 height 10
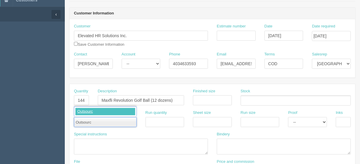
type input "Outsource"
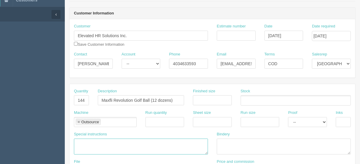
click at [84, 139] on textarea at bounding box center [141, 147] width 134 height 16
paste textarea "Maxfli Revolution Golf Ball"
click at [127, 140] on textarea "PO to Novelty Printers: 12 Maxfli Revolution Golf Ball" at bounding box center [141, 147] width 134 height 16
click at [199, 141] on textarea "PO to Novelty Printers: 12 dozens of Maxfli Revolution Golf Ball" at bounding box center [141, 147] width 134 height 16
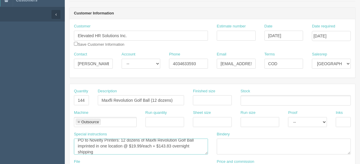
scroll to position [9, 0]
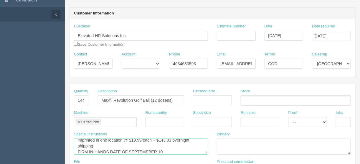
click at [149, 148] on textarea "PO to Novelty Printers: 12 dozens of Maxfli Revolution Golf Ball imprinted in o…" at bounding box center [141, 147] width 134 height 16
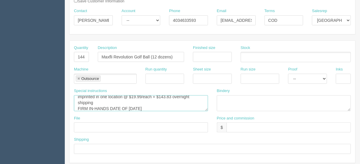
scroll to position [142, 0]
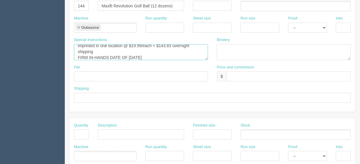
type textarea "PO to Novelty Printers: 12 dozens of Maxfli Revolution Golf Ball imprinted in o…"
click at [231, 75] on input "text" at bounding box center [289, 76] width 124 height 10
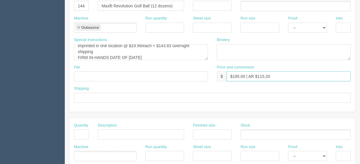
click at [245, 75] on input "$195.00 | AR $115.20" at bounding box center [289, 76] width 124 height 10
click at [250, 74] on input "$600.96 | fl $24.94 | AR $115.20" at bounding box center [289, 76] width 124 height 10
click at [294, 75] on input "$600.96 | FL $24.94 | AR $115.20" at bounding box center [289, 76] width 124 height 10
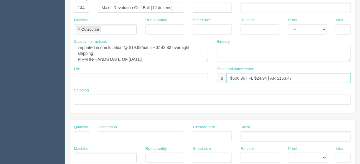
scroll to position [118, 0]
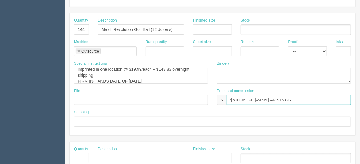
type input "$600.96 | FL $24.94 | AR $163.47"
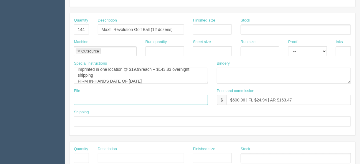
click at [79, 97] on input "text" at bounding box center [141, 100] width 134 height 10
type input "Emailed to vendor"
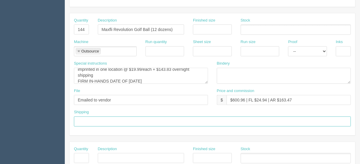
click at [85, 118] on input "text" at bounding box center [212, 122] width 277 height 10
type input "Call/email when ready"
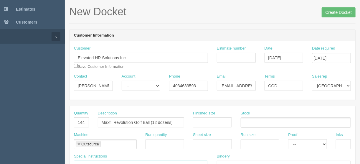
scroll to position [0, 0]
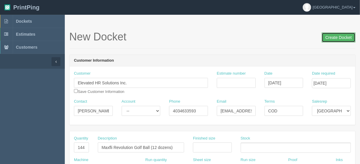
click at [335, 37] on input "Create Docket" at bounding box center [339, 37] width 34 height 10
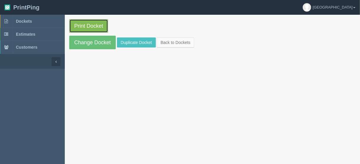
click at [86, 24] on link "Print Docket" at bounding box center [88, 26] width 39 height 14
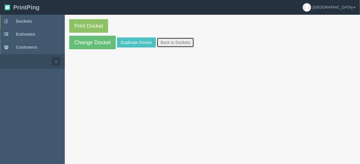
click at [174, 43] on link "Back to Dockets" at bounding box center [175, 42] width 37 height 10
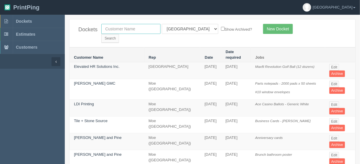
click at [127, 27] on input "text" at bounding box center [130, 29] width 59 height 10
type input "mad mon"
click at [187, 29] on select "All Users [PERSON_NAME] Test 1 [PERSON_NAME] [PERSON_NAME] [PERSON_NAME] France…" at bounding box center [190, 29] width 57 height 10
select select
click at [162, 24] on select "All Users [PERSON_NAME] Test 1 [PERSON_NAME] [PERSON_NAME] [PERSON_NAME] France…" at bounding box center [190, 29] width 57 height 10
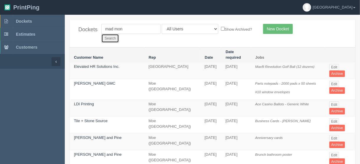
click at [119, 34] on input "Search" at bounding box center [110, 38] width 18 height 9
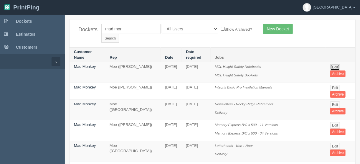
click at [333, 64] on link "Edit" at bounding box center [336, 67] width 10 height 6
click at [334, 101] on link "Edit" at bounding box center [336, 104] width 10 height 6
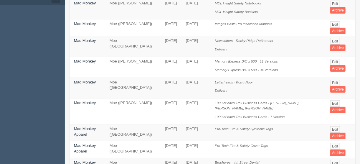
scroll to position [71, 0]
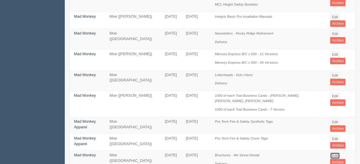
click at [333, 152] on link "Edit" at bounding box center [336, 155] width 10 height 6
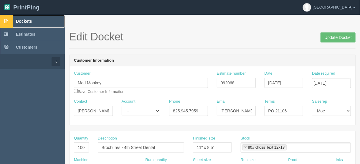
click at [23, 21] on span "Dockets" at bounding box center [24, 21] width 16 height 5
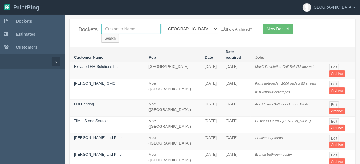
click at [118, 28] on input "text" at bounding box center [130, 29] width 59 height 10
type input "ldi p"
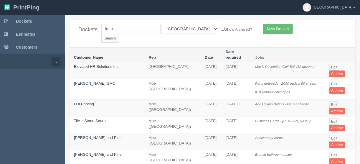
click at [189, 27] on select "All Users Ali Ali Test 1 Aly Amy Ankit Arif Brandon Dan France Greg Jim Mark Ma…" at bounding box center [190, 29] width 57 height 10
select select
click at [162, 24] on select "All Users Ali Ali Test 1 Aly Amy Ankit Arif Brandon Dan France Greg Jim Mark Ma…" at bounding box center [190, 29] width 57 height 10
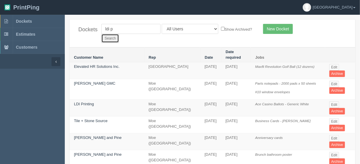
click at [119, 34] on input "Search" at bounding box center [110, 38] width 18 height 9
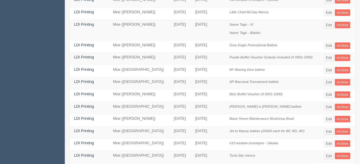
scroll to position [251, 0]
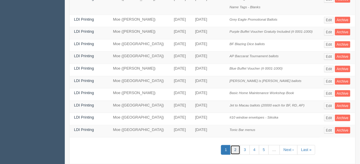
click at [237, 145] on link "2" at bounding box center [236, 150] width 10 height 10
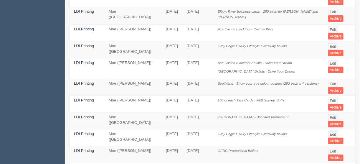
scroll to position [118, 0]
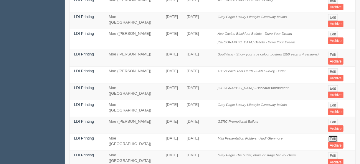
click at [330, 136] on link "Edit" at bounding box center [334, 139] width 10 height 6
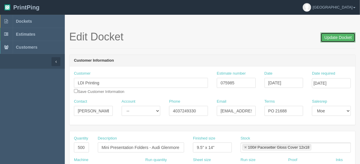
click at [334, 36] on input "Update Docket" at bounding box center [338, 37] width 35 height 10
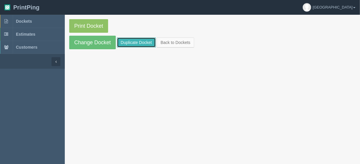
click at [140, 41] on link "Duplicate Docket" at bounding box center [136, 42] width 39 height 10
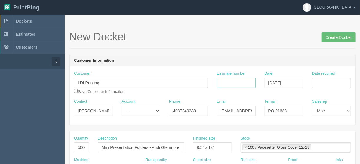
click at [232, 80] on input "Estimate number" at bounding box center [236, 83] width 39 height 10
type input "075985"
click at [336, 81] on input "Date required" at bounding box center [331, 83] width 39 height 10
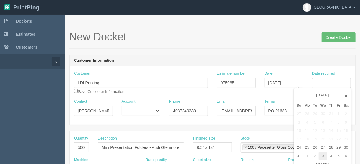
click at [322, 155] on td "3" at bounding box center [323, 156] width 9 height 9
type input "September 3, 2025"
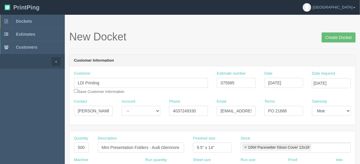
click at [252, 45] on div "New Docket Create Docket" at bounding box center [212, 40] width 287 height 18
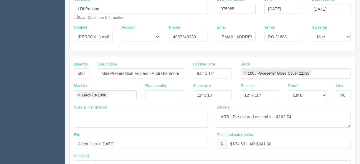
scroll to position [118, 0]
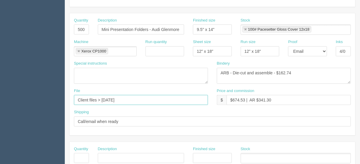
drag, startPoint x: 134, startPoint y: 98, endPoint x: 102, endPoint y: 96, distance: 31.6
click at [102, 96] on input "Client files > September 2024" at bounding box center [141, 100] width 134 height 10
type input "Client files > [DATE]"
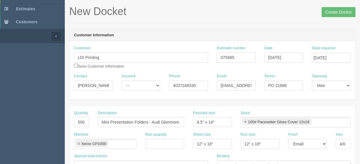
scroll to position [0, 0]
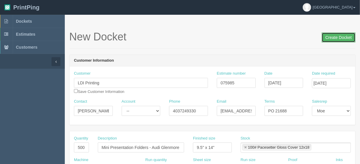
click at [342, 35] on input "Create Docket" at bounding box center [339, 37] width 34 height 10
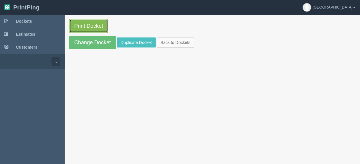
click at [85, 24] on link "Print Docket" at bounding box center [88, 26] width 39 height 14
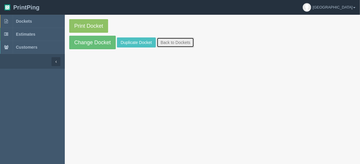
click at [169, 44] on link "Back to Dockets" at bounding box center [175, 42] width 37 height 10
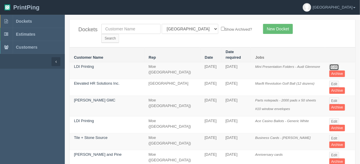
click at [331, 64] on link "Edit" at bounding box center [335, 67] width 10 height 6
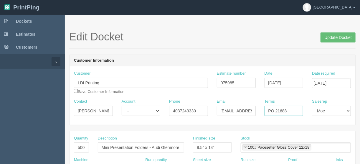
click at [289, 110] on input "PO 21688" at bounding box center [284, 111] width 39 height 10
type input "PO 22229"
click at [335, 34] on input "Update Docket" at bounding box center [338, 37] width 35 height 10
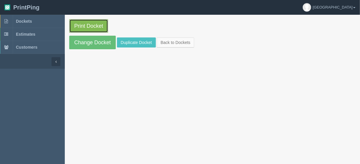
click at [89, 25] on link "Print Docket" at bounding box center [88, 26] width 39 height 14
